Goal: Transaction & Acquisition: Obtain resource

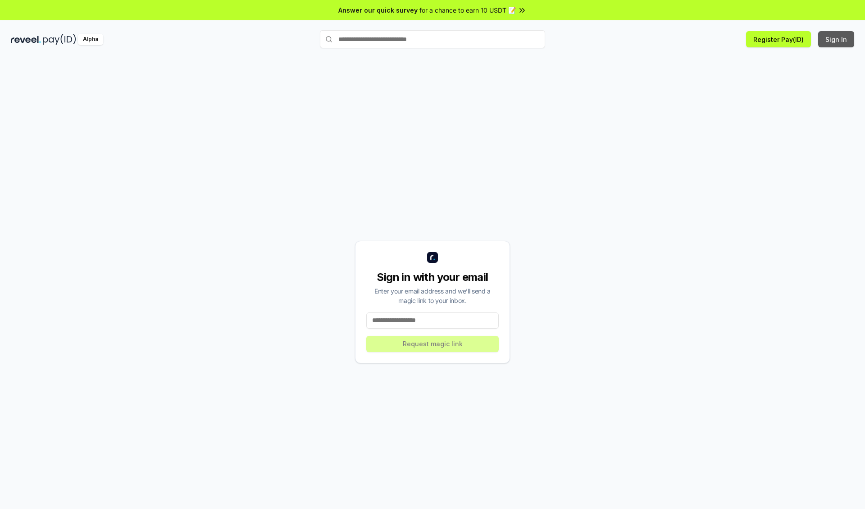
click at [837, 39] on button "Sign In" at bounding box center [836, 39] width 36 height 16
type input "**********"
click at [433, 343] on button "Request magic link" at bounding box center [432, 344] width 132 height 16
